Goal: Obtain resource: Obtain resource

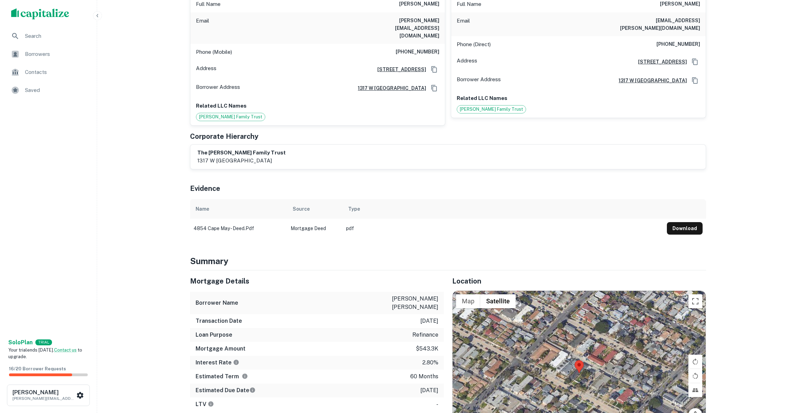
scroll to position [13, 0]
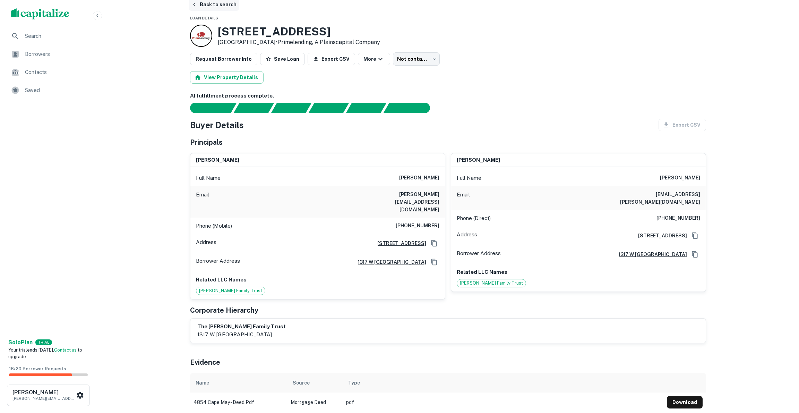
click at [212, 3] on button "Back to search" at bounding box center [214, 4] width 51 height 12
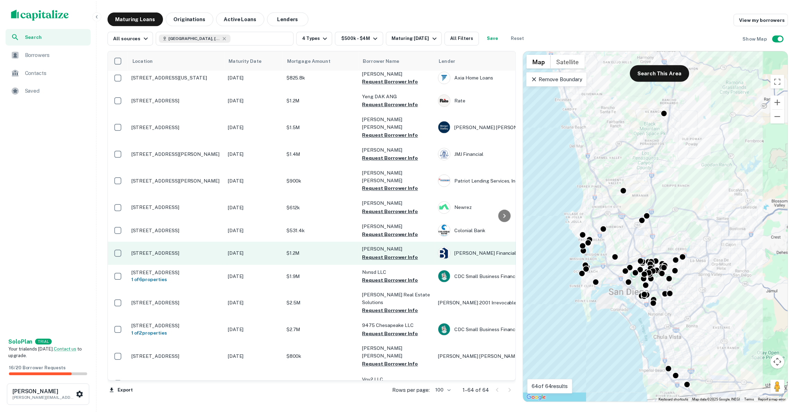
scroll to position [1181, 0]
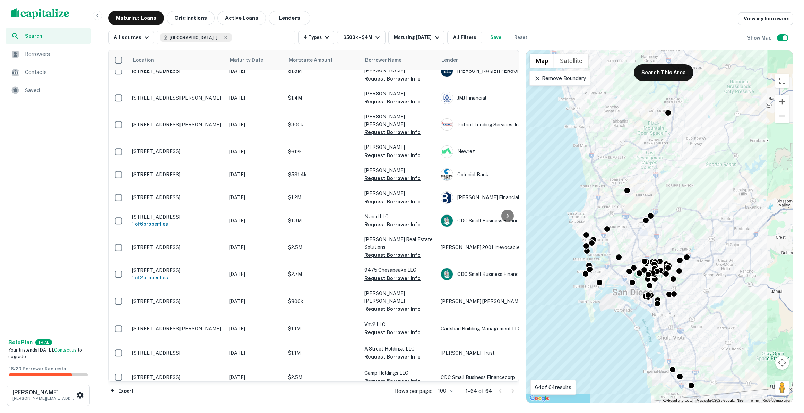
click at [162, 401] on p "[STREET_ADDRESS]" at bounding box center [177, 404] width 90 height 6
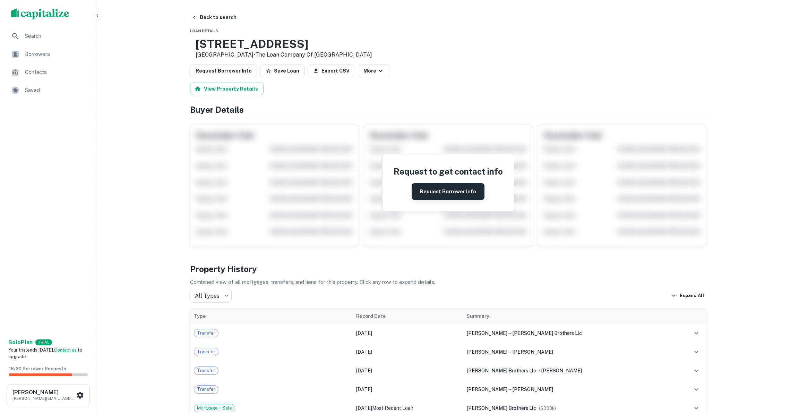
click at [451, 194] on button "Request Borrower Info" at bounding box center [448, 191] width 73 height 17
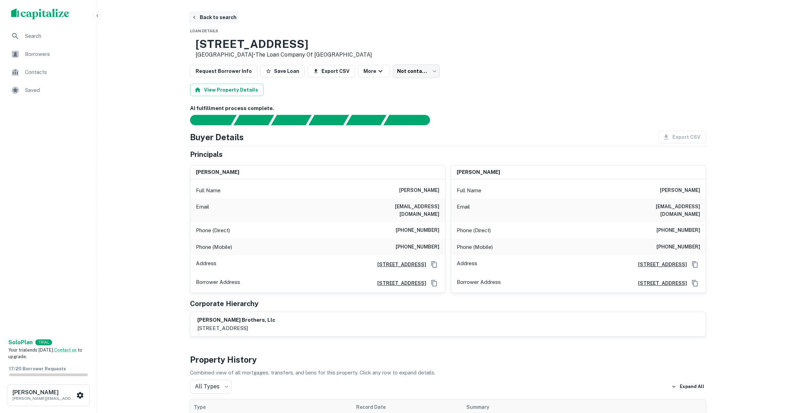
click at [205, 18] on button "Back to search" at bounding box center [214, 17] width 51 height 12
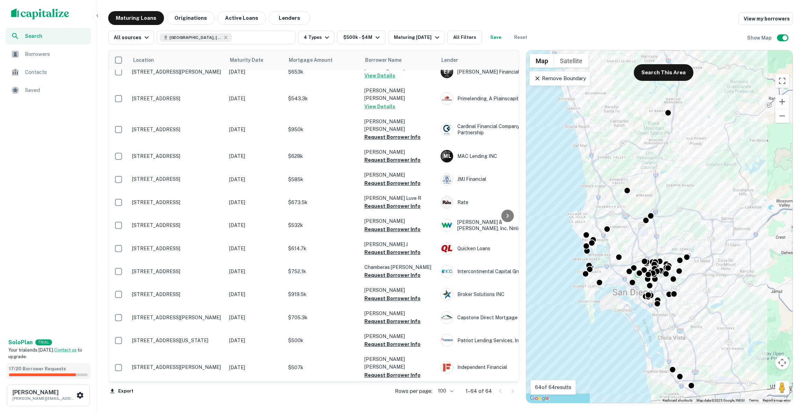
scroll to position [94, 0]
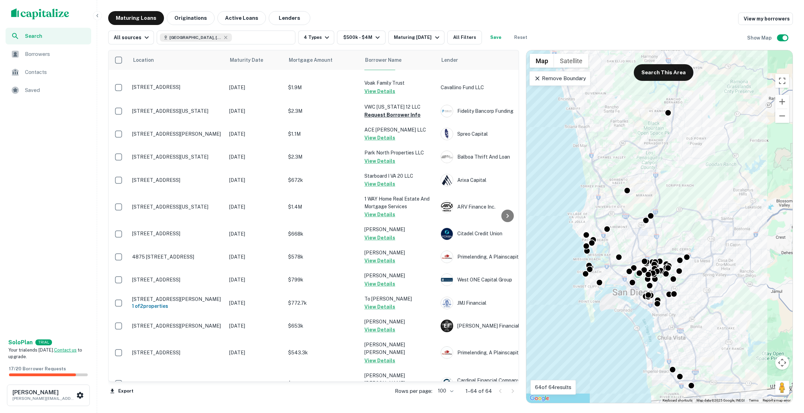
click at [72, 351] on link "Contact us" at bounding box center [65, 349] width 23 height 5
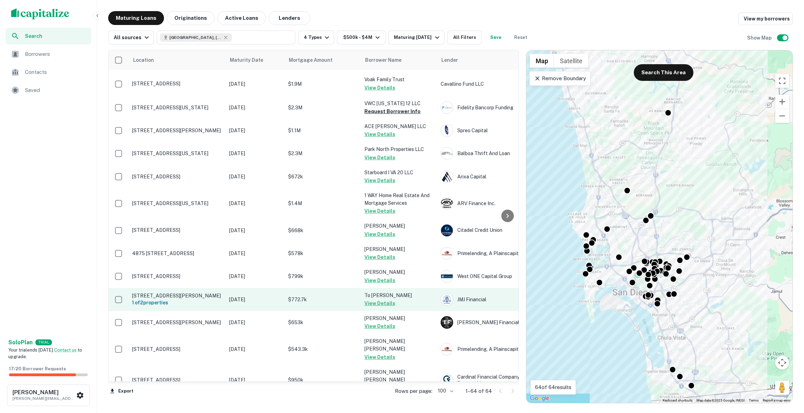
scroll to position [159, 0]
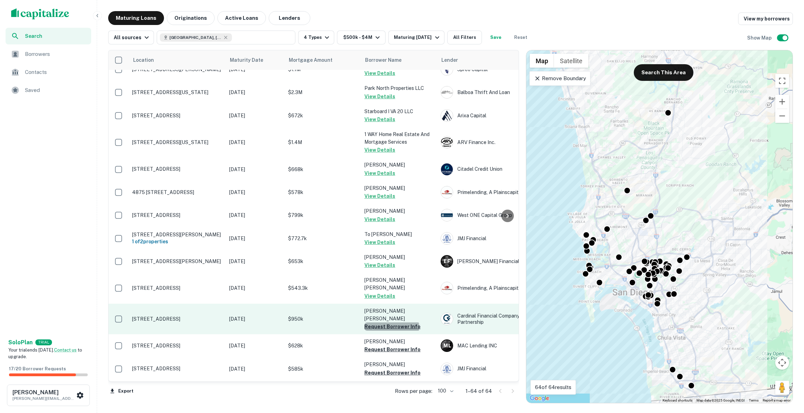
click at [392, 322] on button "Request Borrower Info" at bounding box center [393, 326] width 56 height 8
click at [182, 316] on p "[STREET_ADDRESS]" at bounding box center [177, 319] width 90 height 6
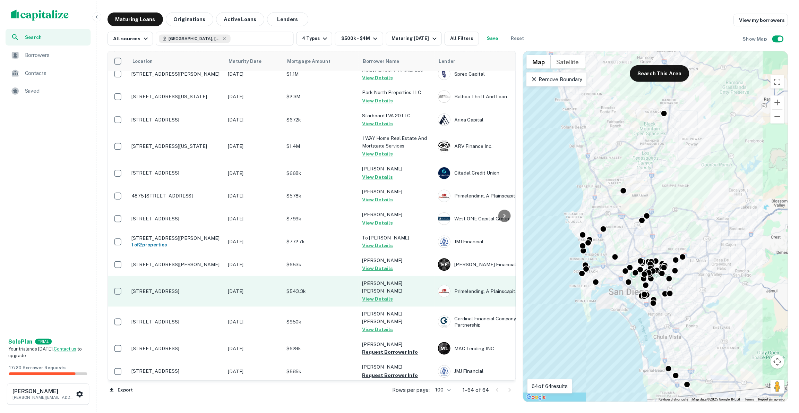
scroll to position [169, 0]
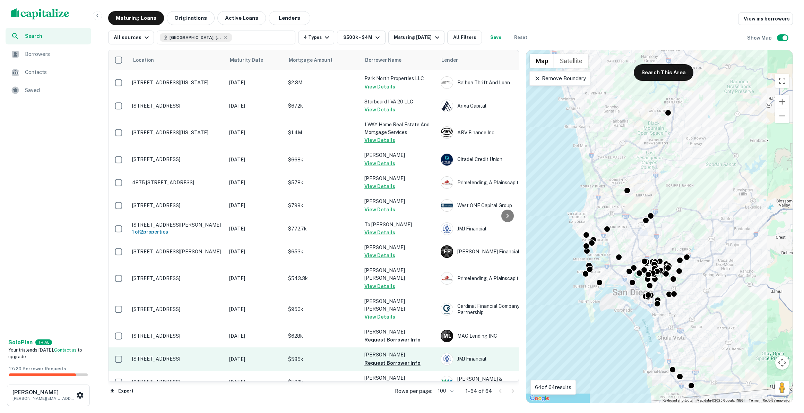
click at [189, 355] on p "[STREET_ADDRESS]" at bounding box center [177, 358] width 90 height 6
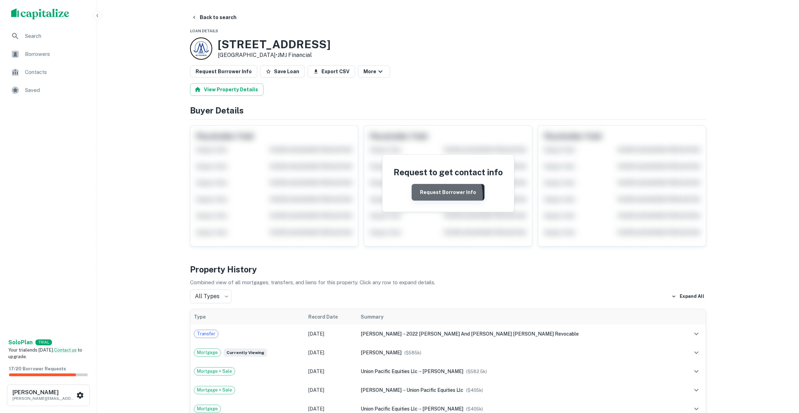
click at [427, 196] on button "Request Borrower Info" at bounding box center [448, 192] width 73 height 17
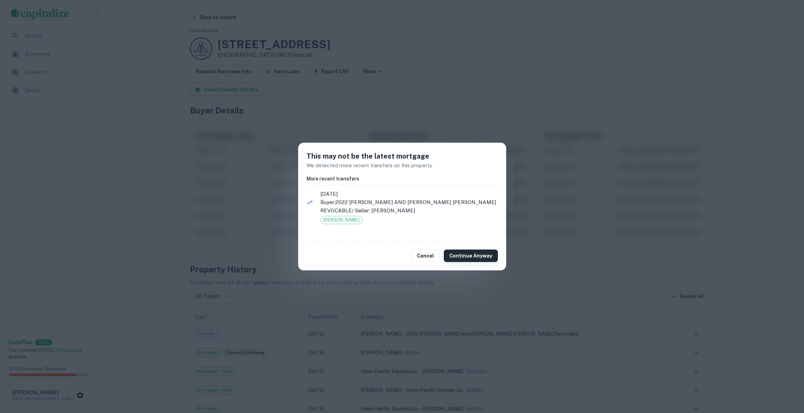
click at [465, 254] on button "Continue Anyway" at bounding box center [471, 255] width 54 height 12
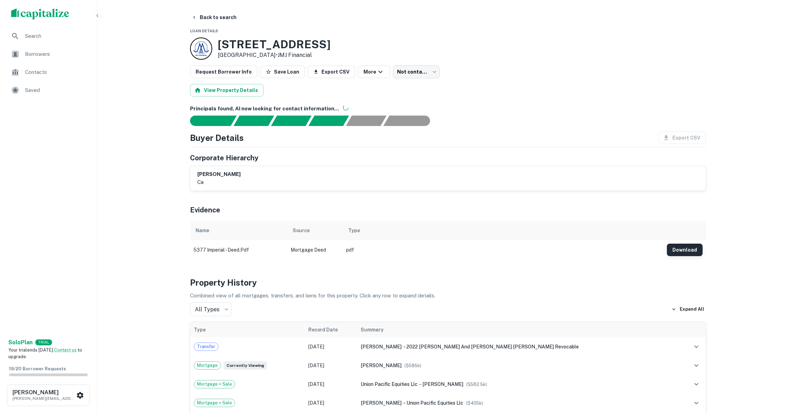
click at [686, 247] on button "Download" at bounding box center [685, 249] width 36 height 12
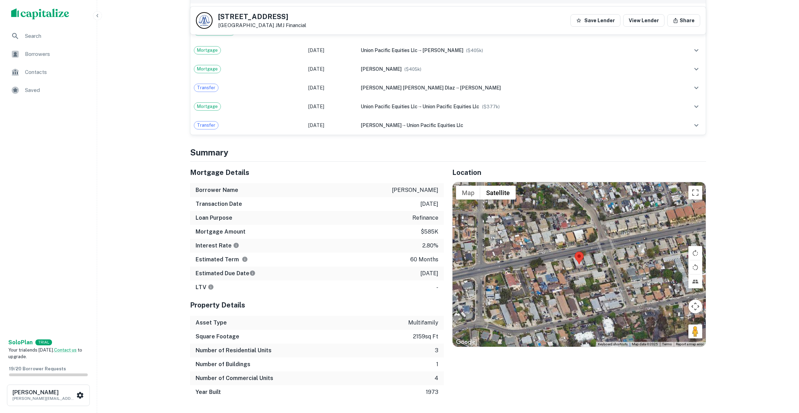
scroll to position [205, 0]
